Goal: Navigation & Orientation: Locate item on page

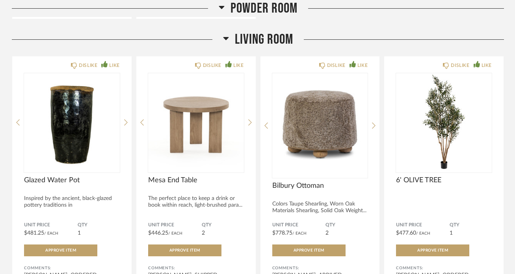
scroll to position [1609, 0]
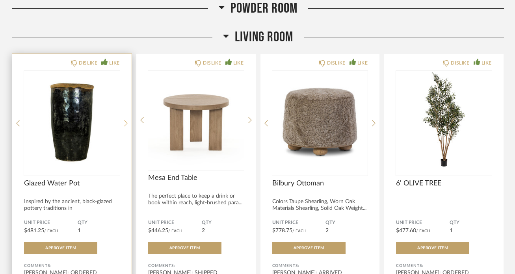
click at [124, 120] on icon at bounding box center [126, 123] width 4 height 6
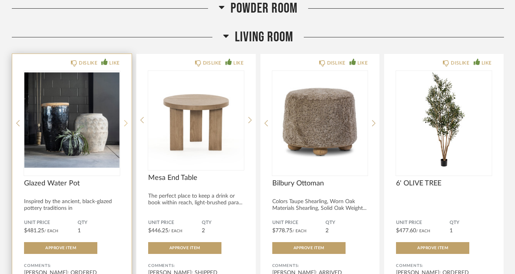
click at [124, 120] on icon at bounding box center [126, 123] width 4 height 6
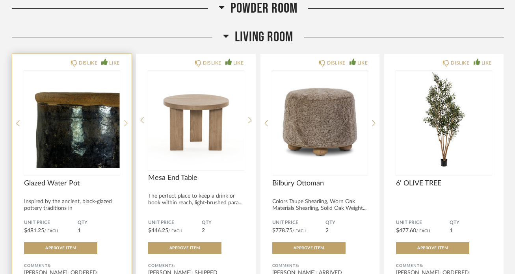
click at [124, 120] on icon at bounding box center [126, 123] width 4 height 6
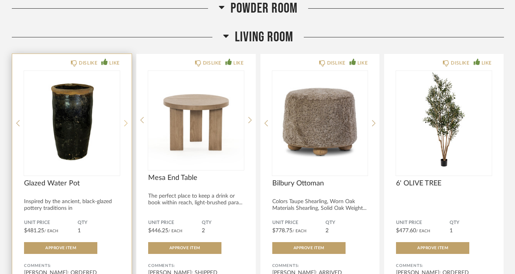
click at [124, 120] on icon at bounding box center [126, 123] width 4 height 6
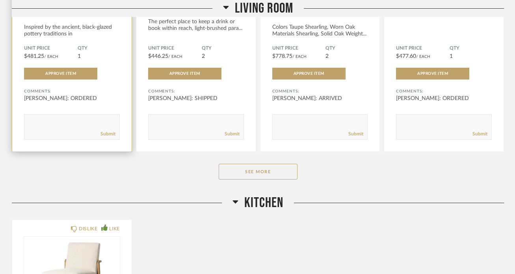
scroll to position [1784, 0]
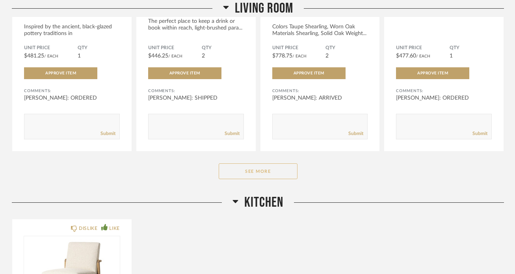
click at [258, 164] on button "See More" at bounding box center [258, 172] width 79 height 16
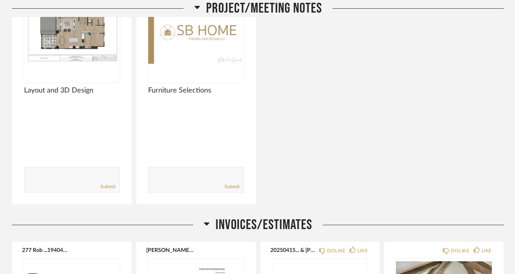
scroll to position [0, 0]
